Goal: Transaction & Acquisition: Purchase product/service

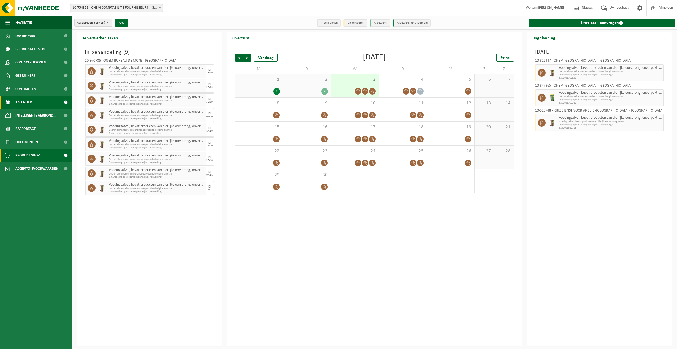
click at [32, 157] on span "Product Shop" at bounding box center [27, 155] width 24 height 13
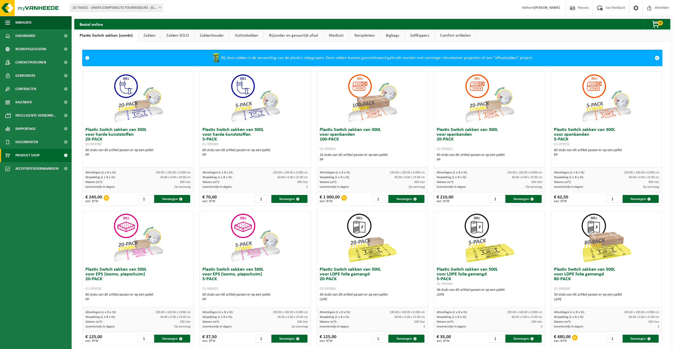
click at [147, 36] on link "Zakken" at bounding box center [149, 35] width 23 height 12
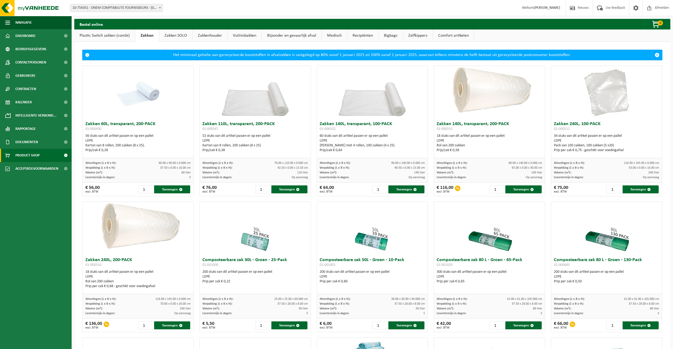
click at [111, 34] on link "Plastic Switch zakken (combi)" at bounding box center [104, 35] width 61 height 12
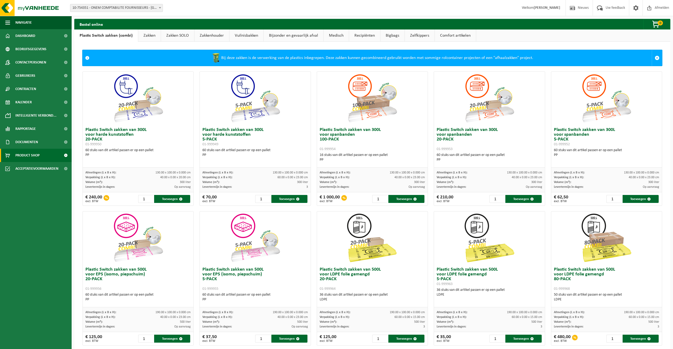
click at [148, 35] on link "Zakken" at bounding box center [149, 35] width 23 height 12
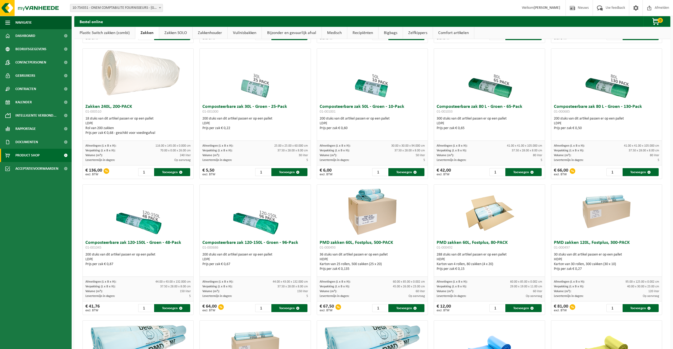
scroll to position [159, 0]
